Goal: Task Accomplishment & Management: Manage account settings

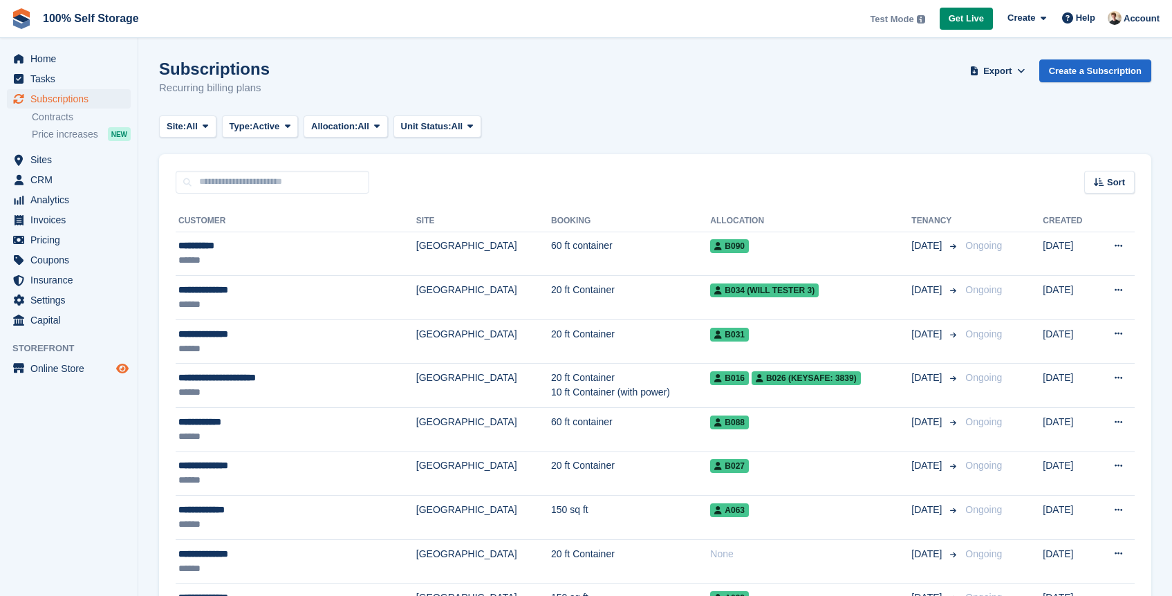
click at [118, 373] on icon "Preview store" at bounding box center [122, 368] width 12 height 11
click at [25, 60] on span "menu" at bounding box center [18, 58] width 17 height 17
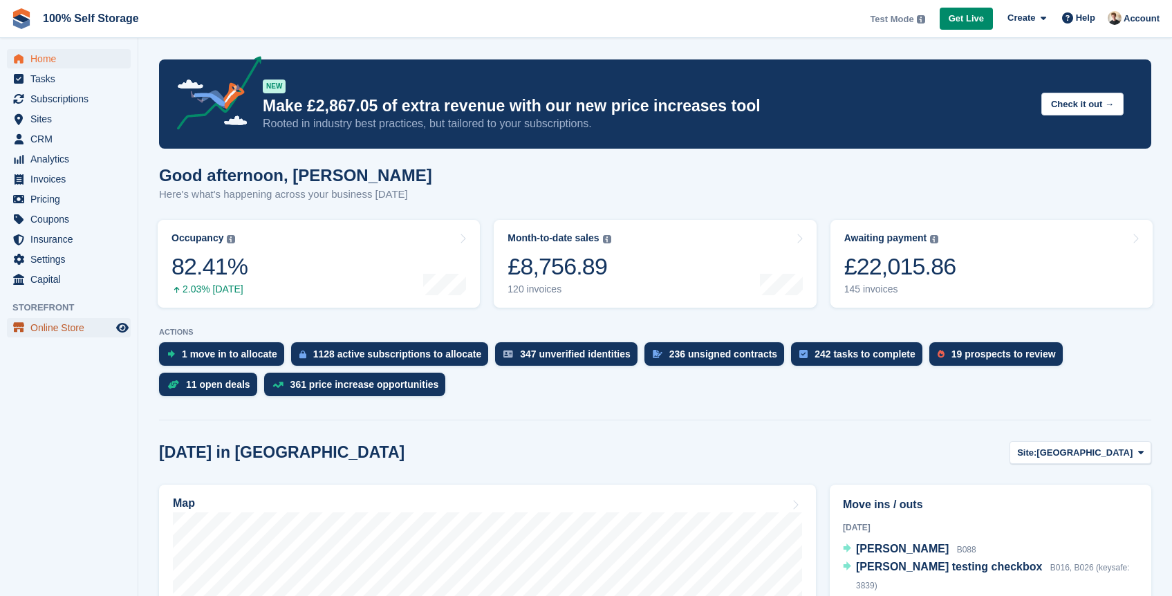
click at [75, 332] on span "Online Store" at bounding box center [71, 327] width 83 height 19
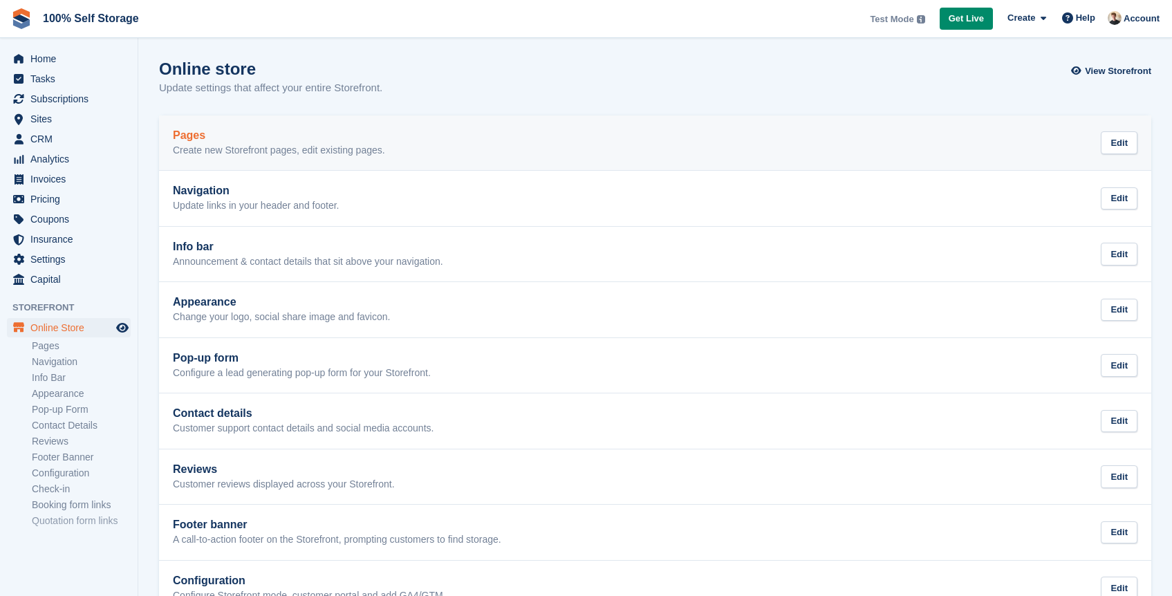
click at [283, 147] on p "Create new Storefront pages, edit existing pages." at bounding box center [279, 151] width 212 height 12
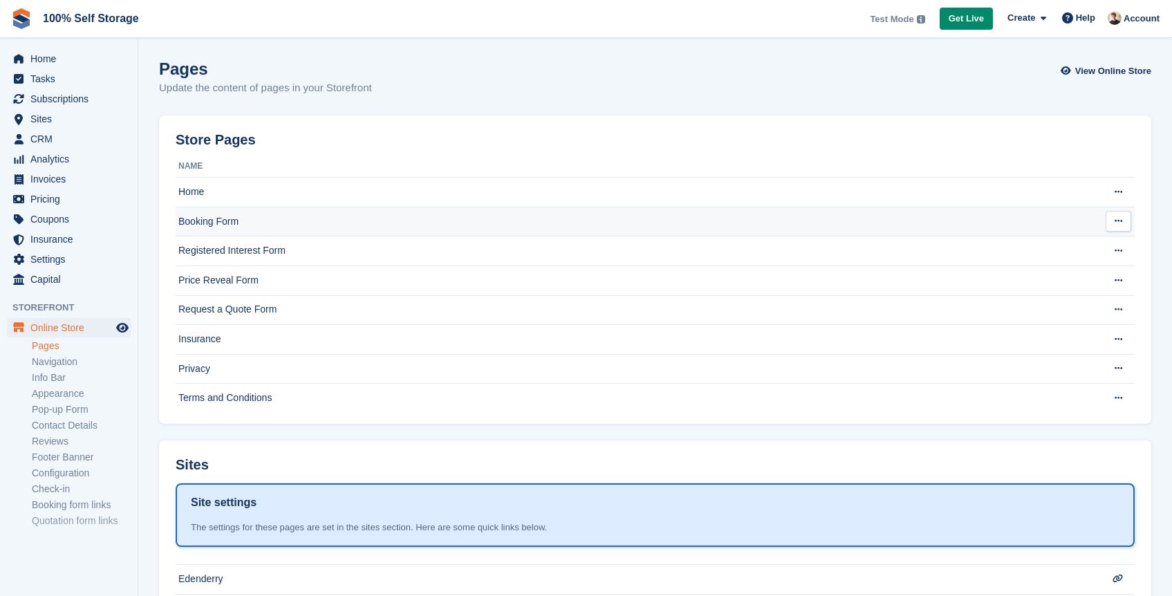
click at [253, 228] on td "Booking Form" at bounding box center [631, 222] width 911 height 30
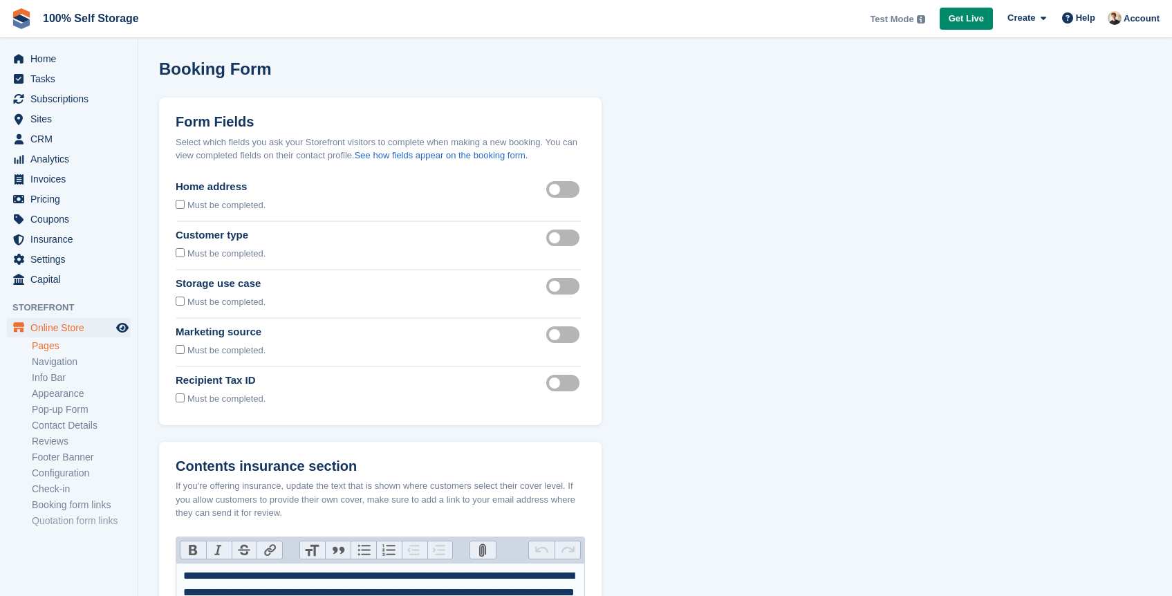
click at [560, 189] on label "Home address visible" at bounding box center [565, 189] width 39 height 2
click at [559, 237] on label "Customer type visible" at bounding box center [565, 237] width 39 height 2
click at [556, 287] on label "Storage use case visible" at bounding box center [565, 286] width 39 height 2
click at [555, 333] on label "Marketing source visible" at bounding box center [565, 334] width 39 height 2
click at [561, 382] on label "Recipient tax id visible" at bounding box center [565, 383] width 39 height 2
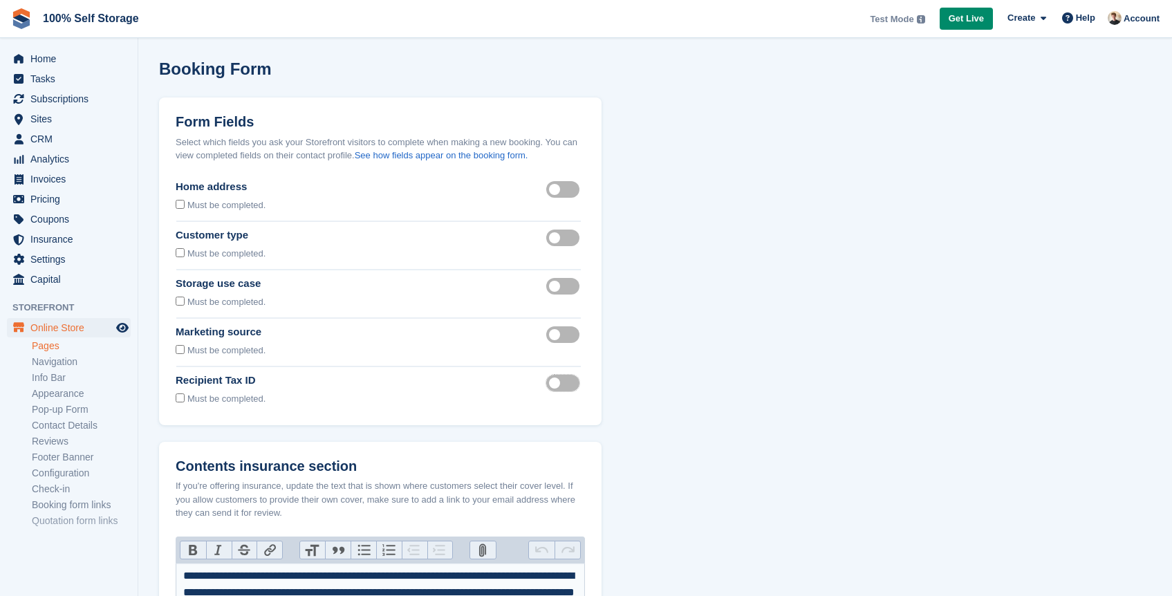
scroll to position [548, 0]
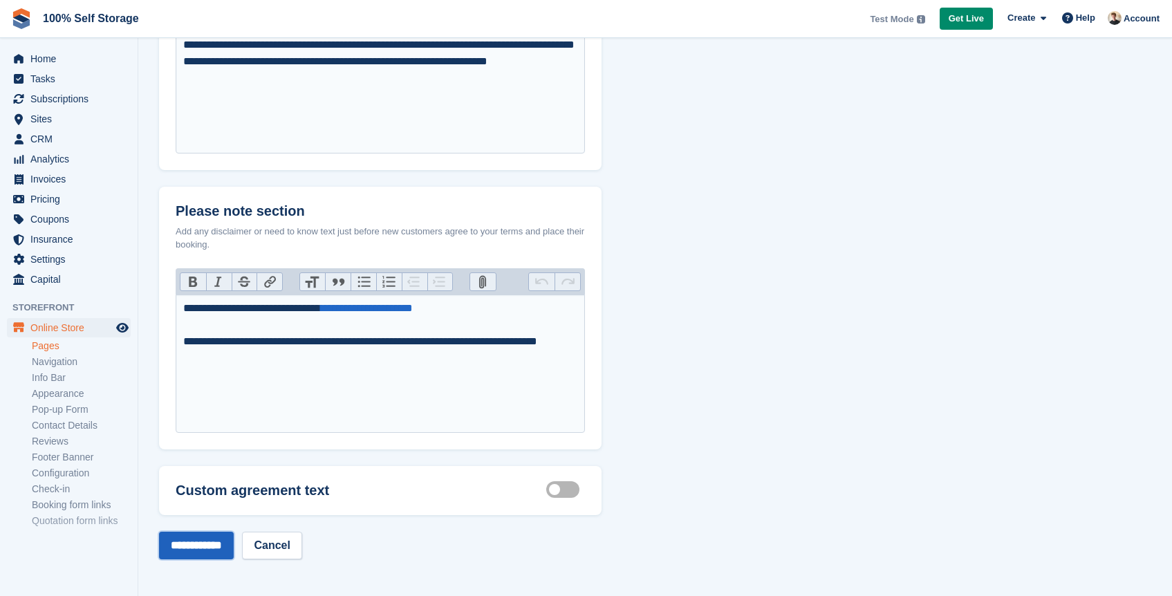
click at [172, 544] on input "**********" at bounding box center [196, 546] width 75 height 28
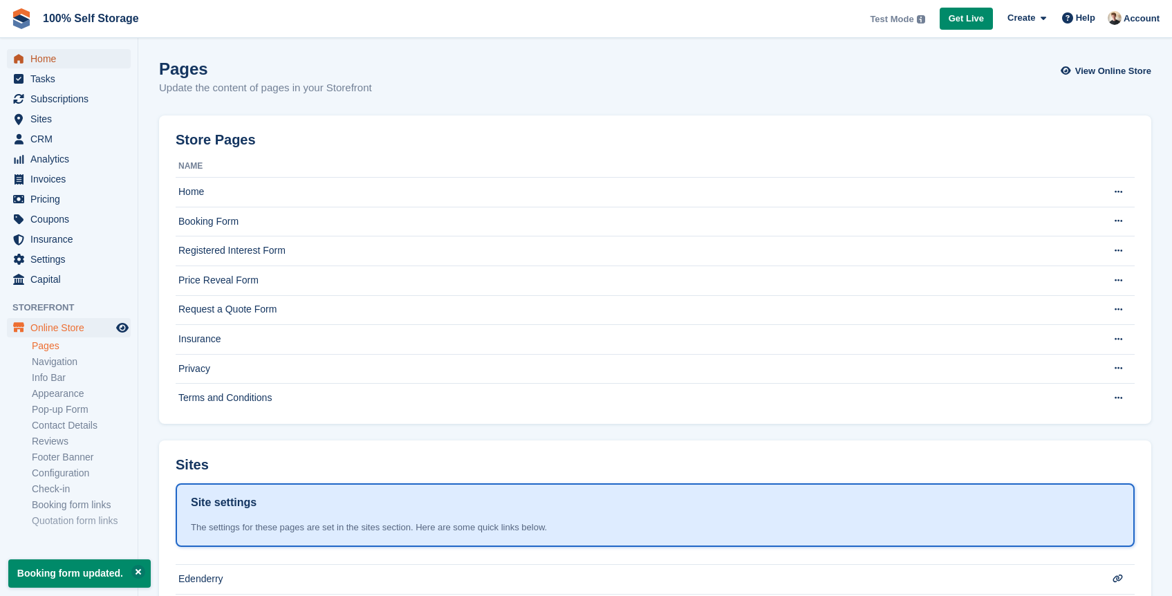
click at [66, 62] on span "Home" at bounding box center [71, 58] width 83 height 19
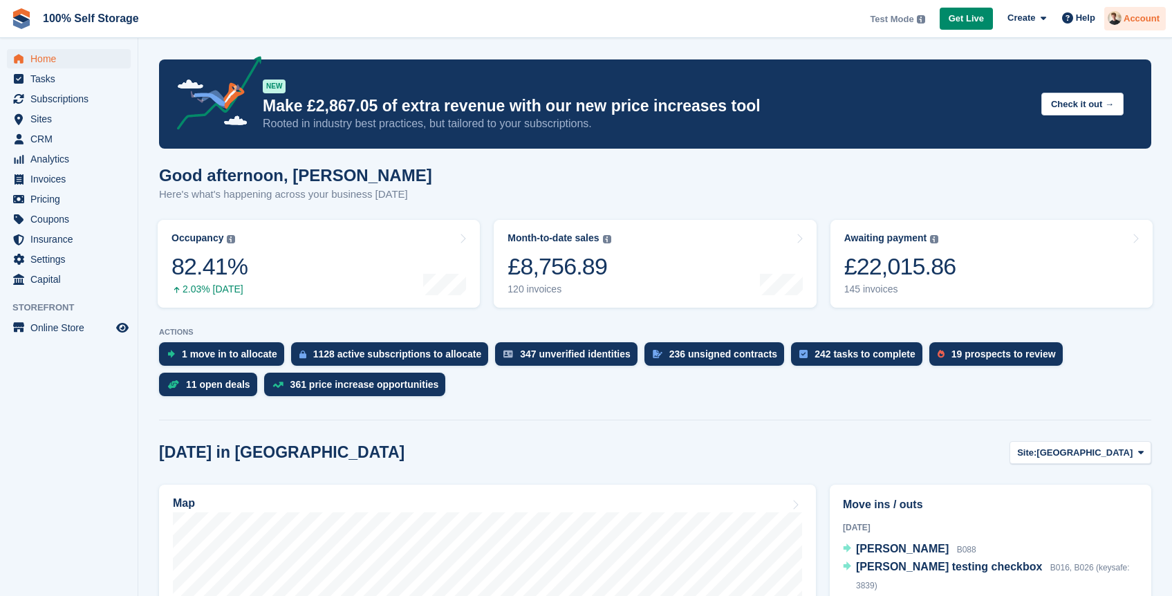
click at [1135, 12] on span "Account" at bounding box center [1142, 19] width 36 height 14
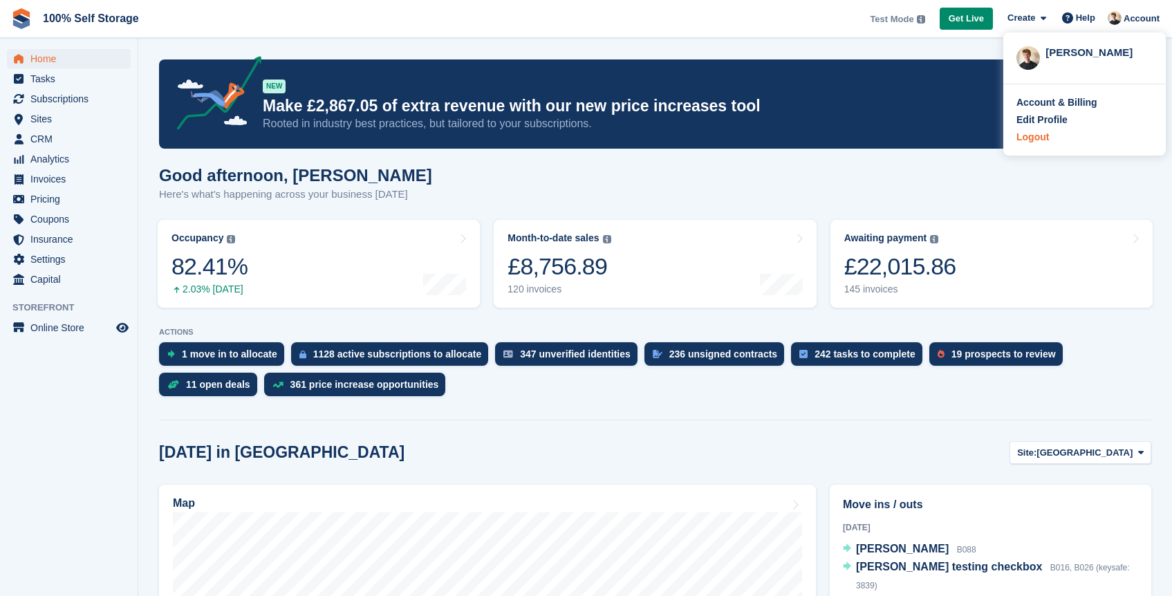
click at [1037, 138] on div "Logout" at bounding box center [1033, 137] width 33 height 15
